Goal: Transaction & Acquisition: Purchase product/service

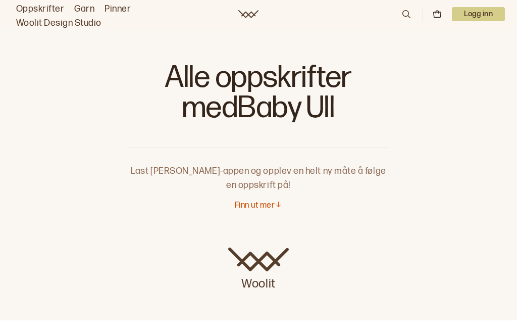
click at [260, 203] on p "Finn ut mer" at bounding box center [255, 205] width 40 height 11
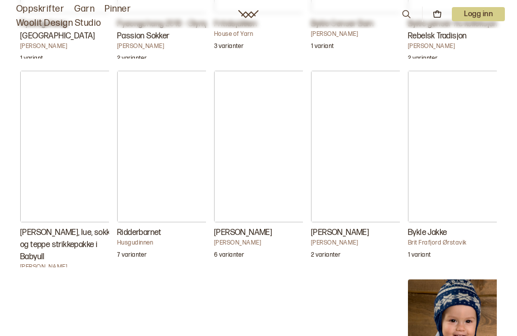
scroll to position [2048, 0]
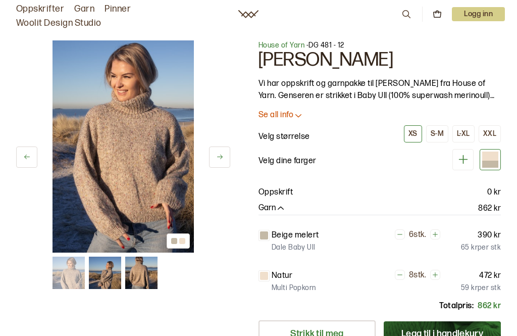
click at [435, 134] on div "S-M" at bounding box center [437, 133] width 13 height 9
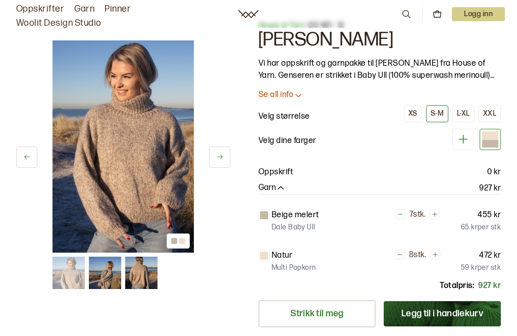
scroll to position [19, 0]
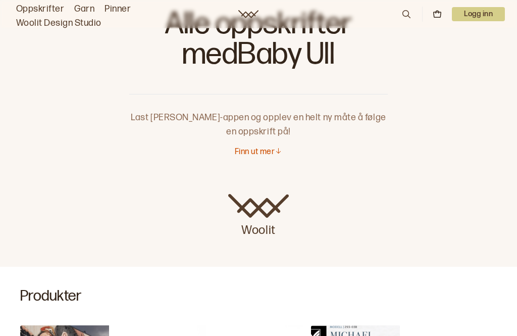
scroll to position [50, 0]
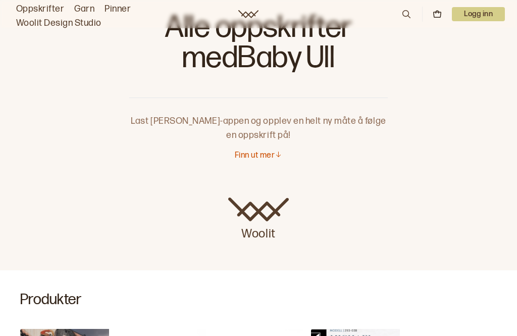
click at [264, 159] on p "Finn ut mer" at bounding box center [255, 155] width 40 height 11
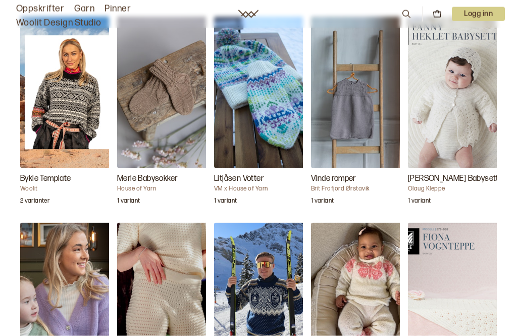
scroll to position [3144, 0]
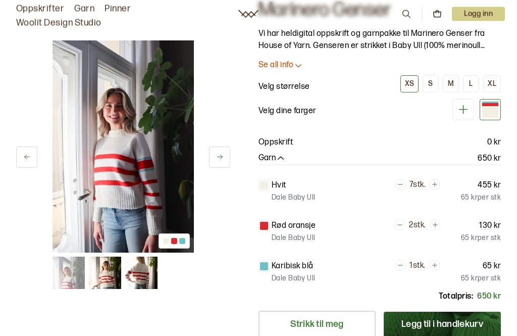
scroll to position [50, 0]
click at [430, 85] on div "S" at bounding box center [430, 83] width 5 height 9
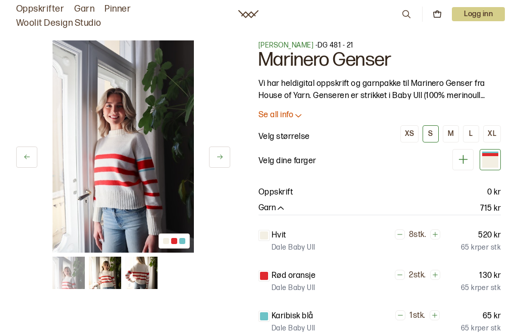
scroll to position [3176, 0]
